Goal: Transaction & Acquisition: Purchase product/service

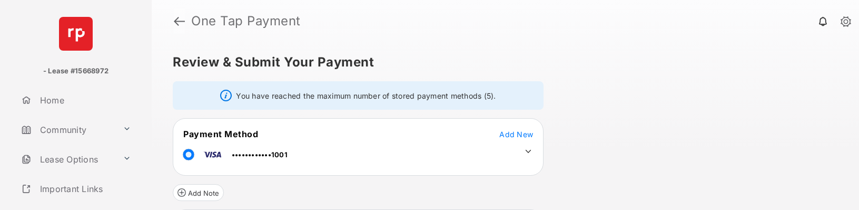
click at [176, 22] on link at bounding box center [179, 20] width 11 height 25
